Goal: Transaction & Acquisition: Book appointment/travel/reservation

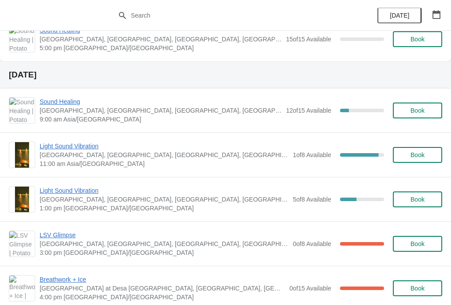
scroll to position [483, 0]
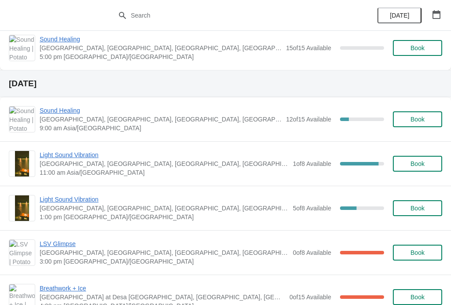
click at [70, 114] on span "Sound Healing" at bounding box center [161, 110] width 242 height 9
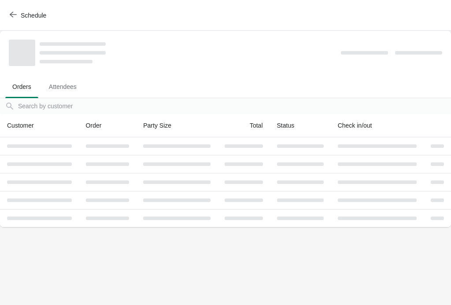
scroll to position [0, 0]
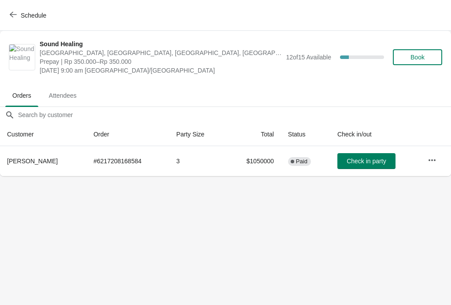
click at [425, 61] on button "Book" at bounding box center [417, 57] width 49 height 16
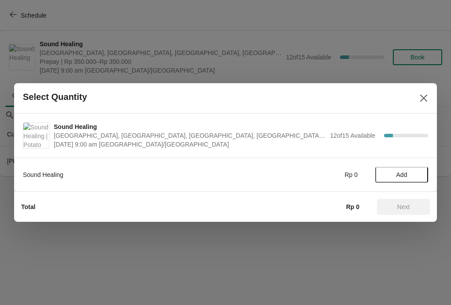
click at [407, 182] on button "Add" at bounding box center [402, 175] width 53 height 16
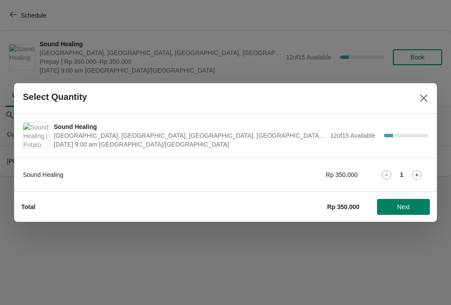
click at [421, 173] on icon at bounding box center [417, 175] width 9 height 9
click at [409, 212] on button "Next" at bounding box center [403, 207] width 53 height 16
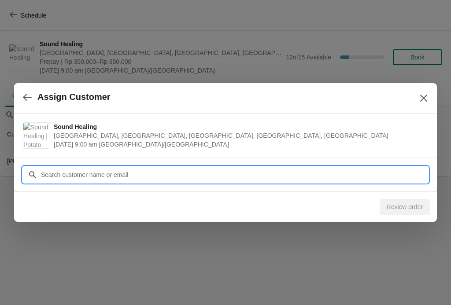
click at [65, 174] on input "Customer" at bounding box center [235, 175] width 388 height 16
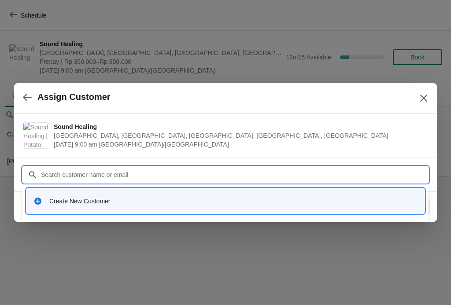
click at [44, 200] on div "Create New Customer" at bounding box center [225, 201] width 384 height 9
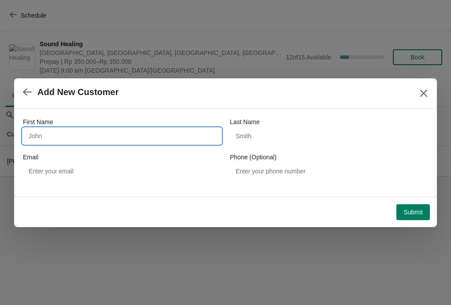
click at [39, 130] on input "First Name" at bounding box center [122, 136] width 198 height 16
type input "Yuchen"
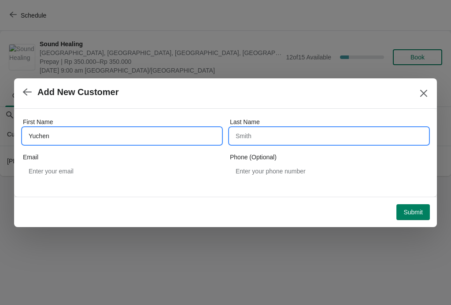
click at [336, 139] on input "Last Name" at bounding box center [329, 136] width 198 height 16
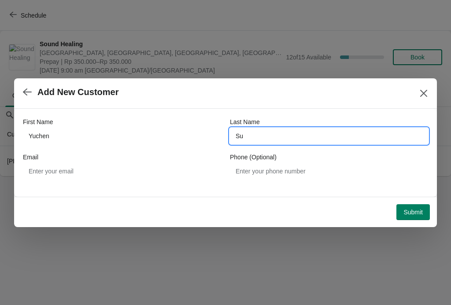
type input "Su"
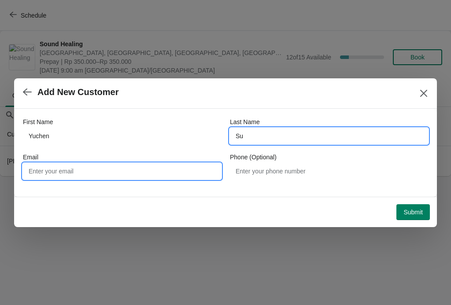
click at [165, 171] on input "Email" at bounding box center [122, 172] width 198 height 16
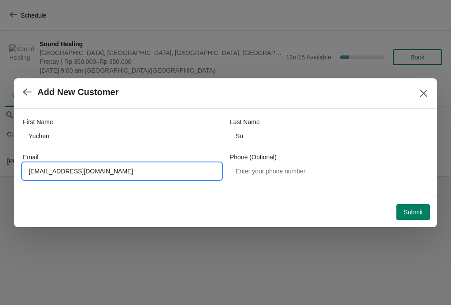
type input "[EMAIL_ADDRESS][DOMAIN_NAME]"
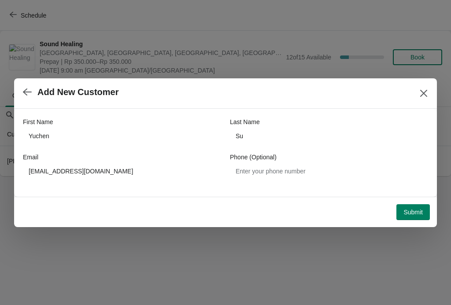
click at [414, 211] on span "Submit" at bounding box center [413, 212] width 19 height 7
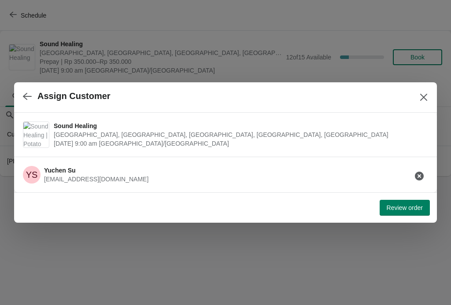
click at [401, 203] on button "Review order" at bounding box center [405, 208] width 50 height 16
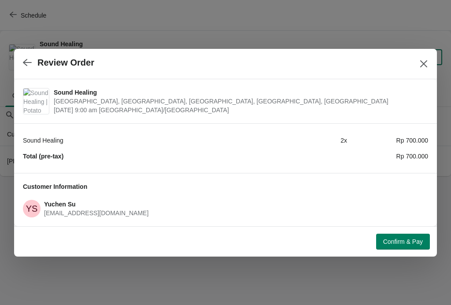
click at [419, 245] on span "Confirm & Pay" at bounding box center [403, 241] width 40 height 7
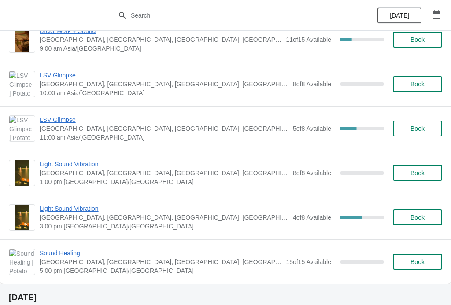
scroll to position [331, 0]
